Goal: Task Accomplishment & Management: Use online tool/utility

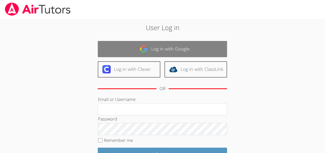
click at [192, 49] on link "Log in with Google" at bounding box center [162, 49] width 129 height 16
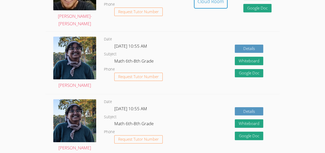
scroll to position [101, 0]
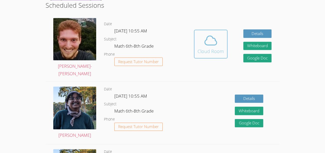
click at [206, 42] on icon at bounding box center [210, 40] width 14 height 14
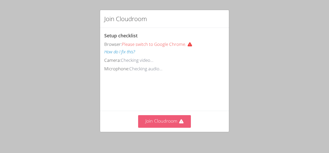
click at [154, 122] on button "Join Cloudroom" at bounding box center [164, 121] width 53 height 13
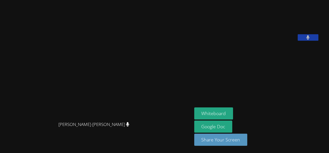
click at [126, 127] on icon at bounding box center [127, 124] width 3 height 4
click at [227, 112] on button "Whiteboard" at bounding box center [213, 114] width 39 height 12
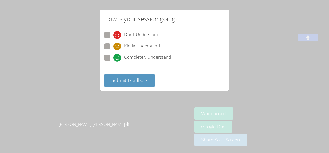
click at [124, 46] on span "Kinda Understand" at bounding box center [142, 47] width 36 height 8
click at [118, 46] on input "Kinda Understand" at bounding box center [115, 45] width 4 height 4
radio input "true"
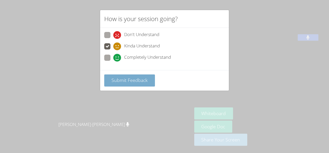
click at [130, 79] on span "Submit Feedback" at bounding box center [129, 80] width 36 height 6
